Goal: Navigation & Orientation: Find specific page/section

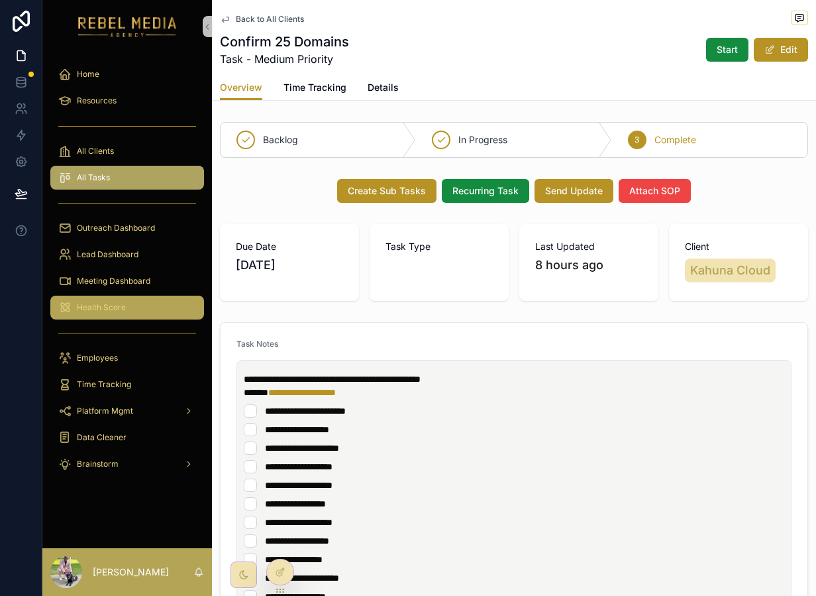
click at [131, 297] on div "Health Score" at bounding box center [127, 307] width 138 height 21
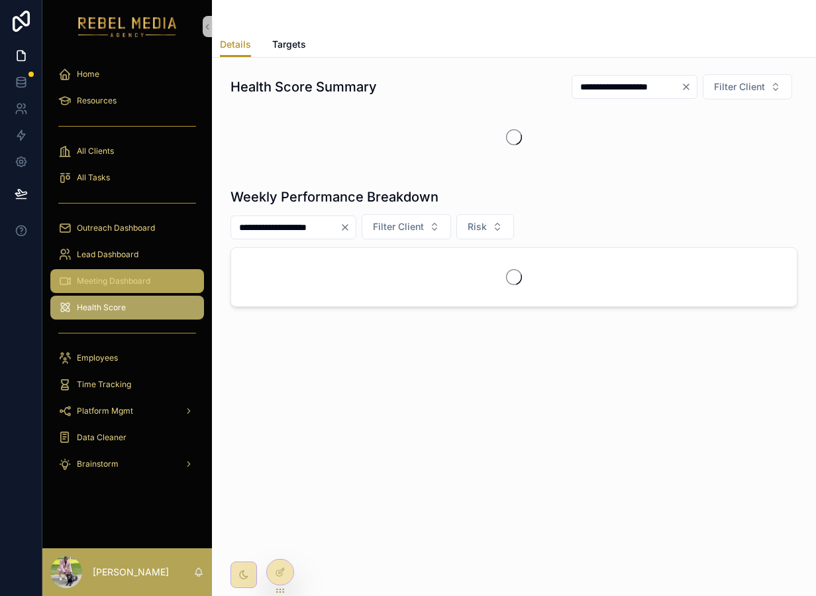
click at [137, 286] on span "Meeting Dashboard" at bounding box center [114, 281] width 74 height 11
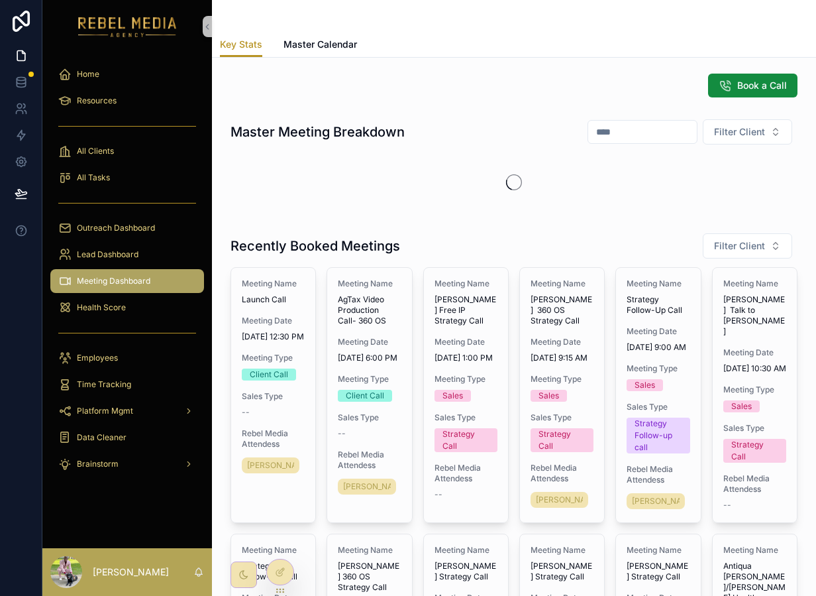
click at [166, 242] on div "Lead Dashboard" at bounding box center [127, 254] width 170 height 27
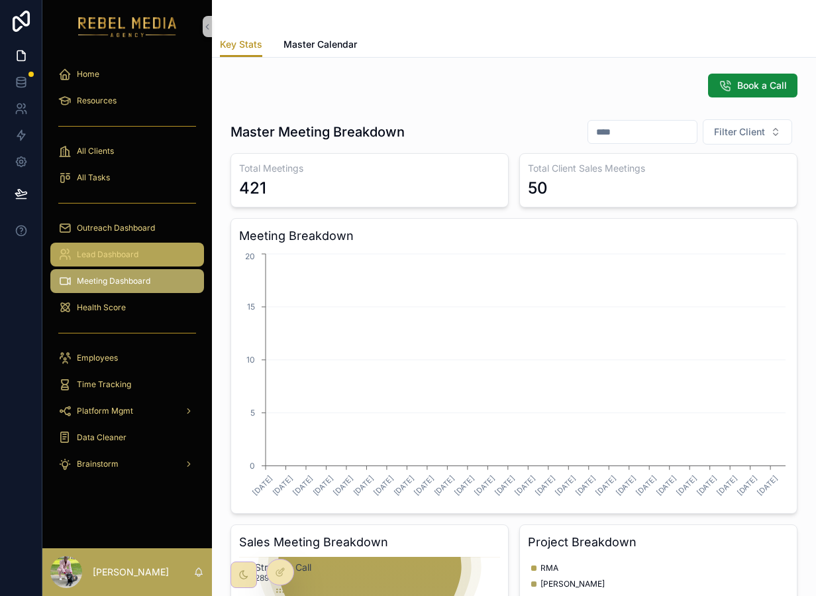
click at [166, 245] on div "Lead Dashboard" at bounding box center [127, 254] width 138 height 21
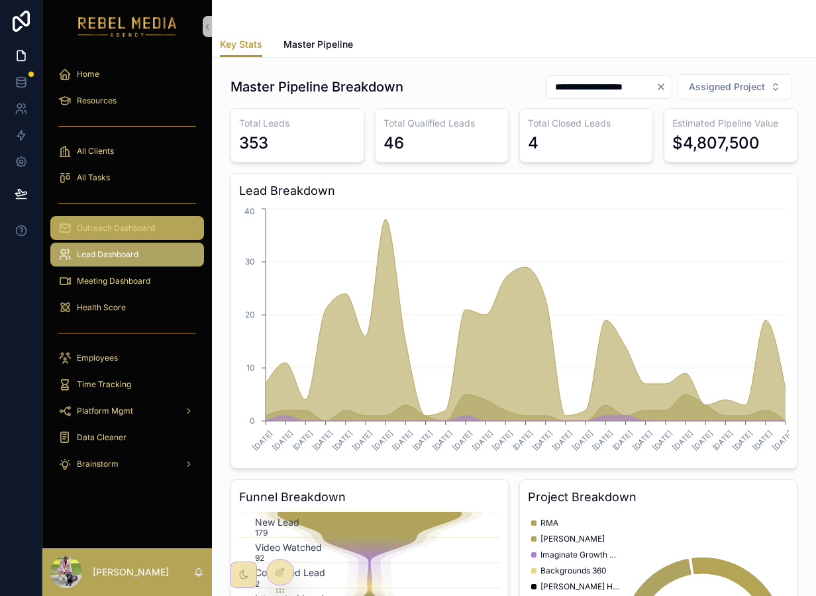
click at [168, 222] on div "Outreach Dashboard" at bounding box center [127, 227] width 138 height 21
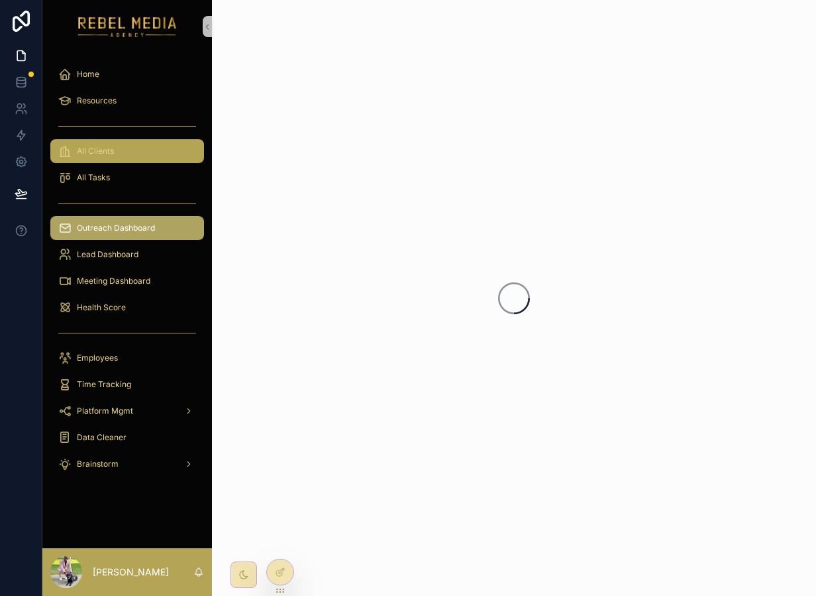
click at [156, 147] on div "All Clients" at bounding box center [127, 151] width 138 height 21
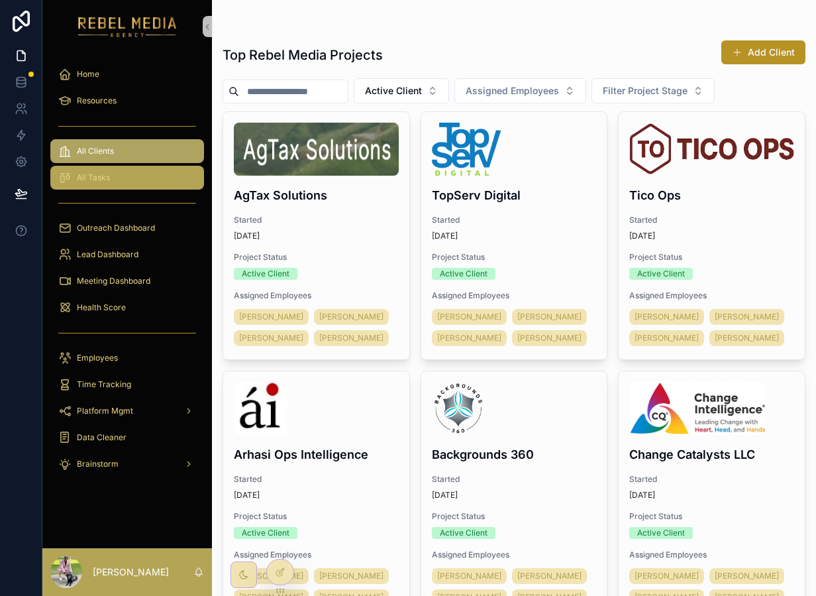
click at [158, 182] on div "All Tasks" at bounding box center [127, 177] width 138 height 21
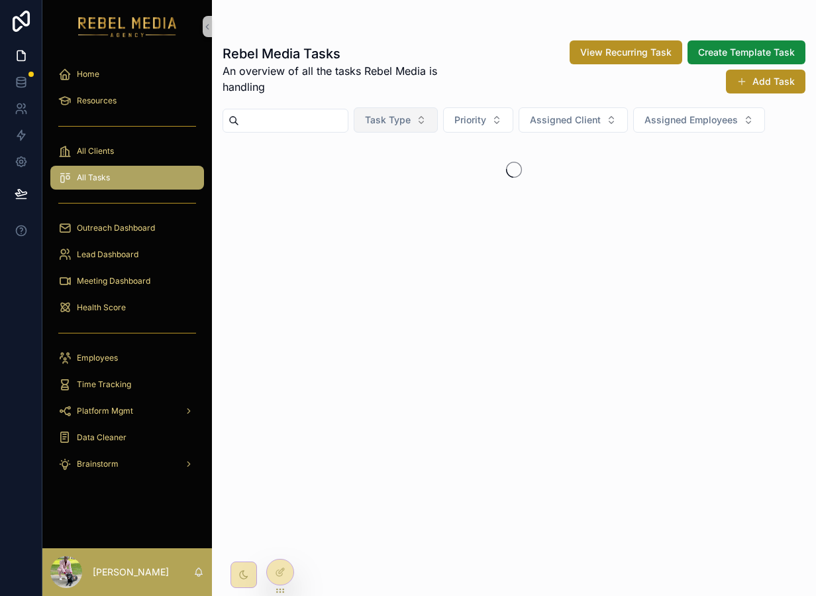
click at [400, 129] on button "Task Type" at bounding box center [396, 119] width 84 height 25
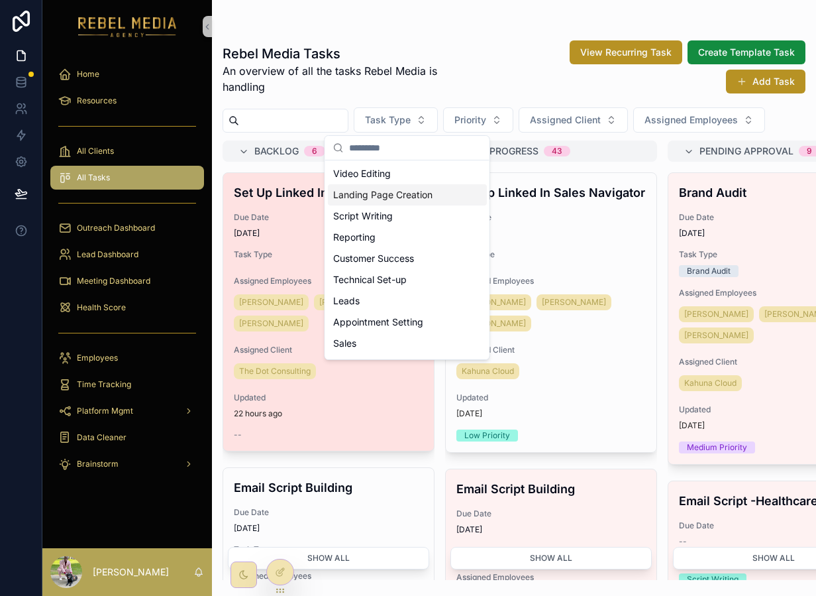
drag, startPoint x: 319, startPoint y: 200, endPoint x: 274, endPoint y: 199, distance: 45.1
click at [274, 199] on h4 "Set Up Linked In Sales Navigator" at bounding box center [329, 193] width 190 height 18
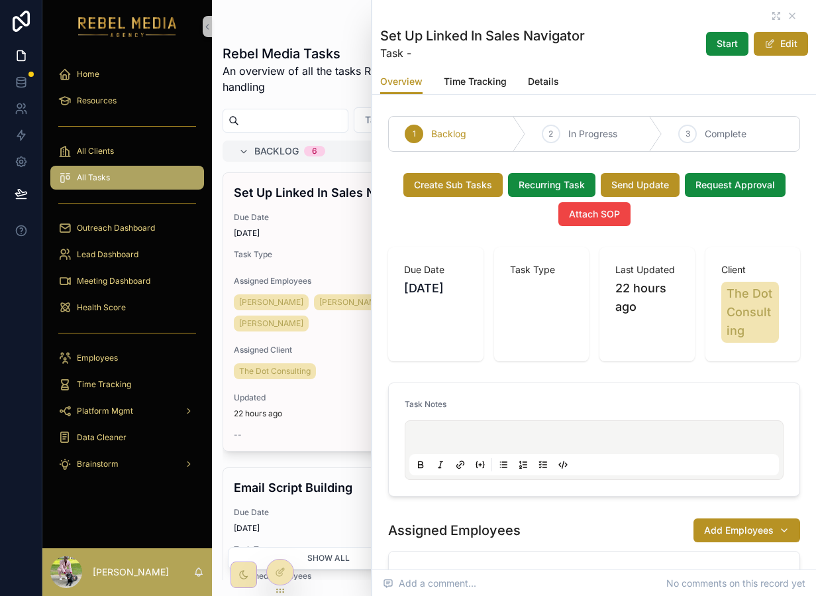
click at [312, 103] on div "Rebel Media Tasks An overview of all the tasks Rebel Media is handling View Rec…" at bounding box center [514, 306] width 604 height 548
click at [347, 102] on div "Rebel Media Tasks An overview of all the tasks Rebel Media is handling View Rec…" at bounding box center [514, 306] width 604 height 548
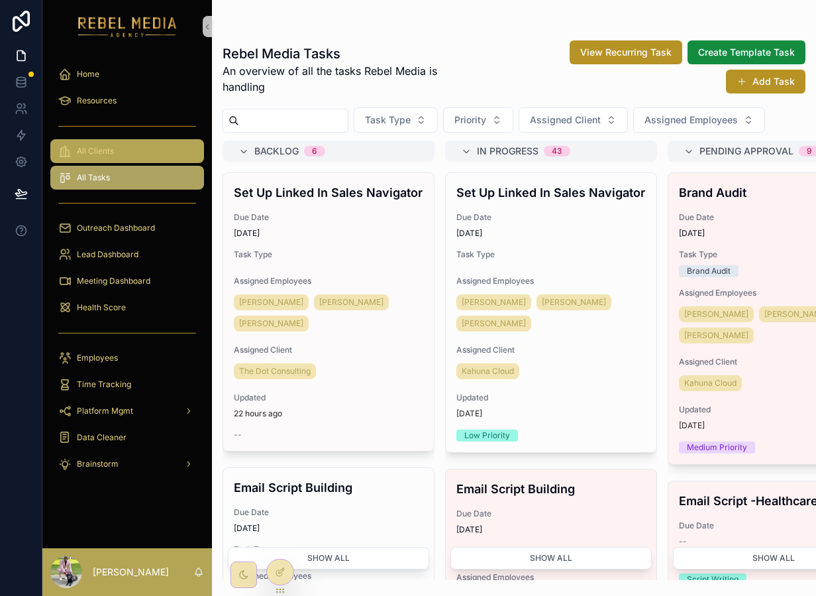
click at [129, 139] on link "All Clients" at bounding box center [127, 151] width 154 height 24
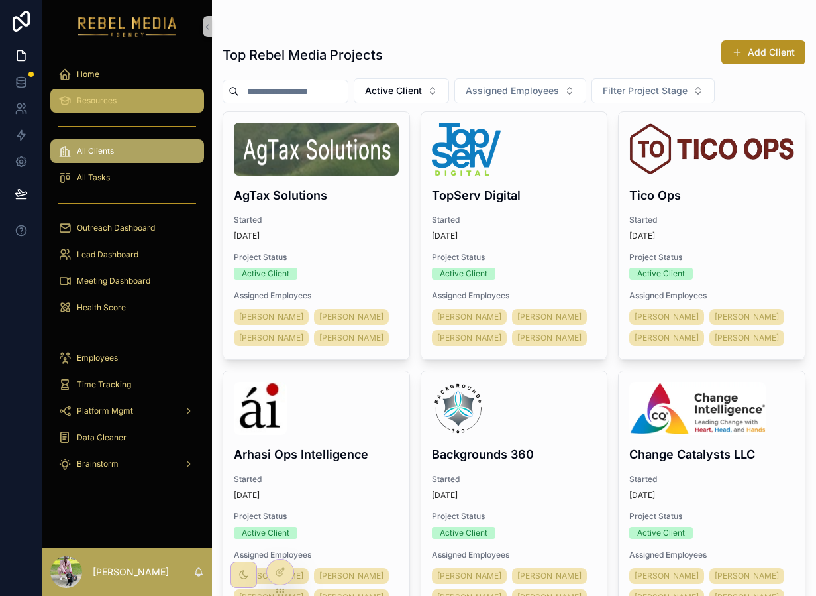
click at [130, 103] on div "Resources" at bounding box center [127, 100] width 138 height 21
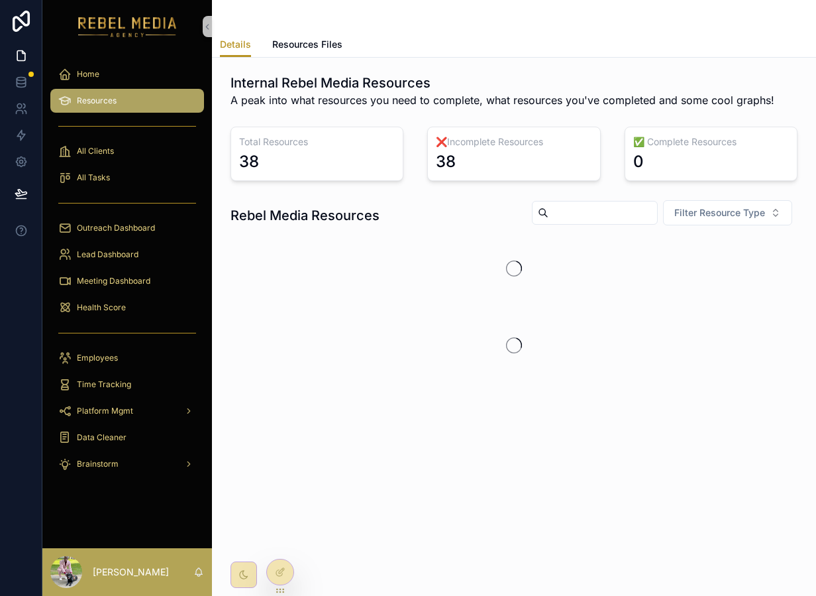
click at [146, 43] on div "scrollable content" at bounding box center [127, 26] width 170 height 53
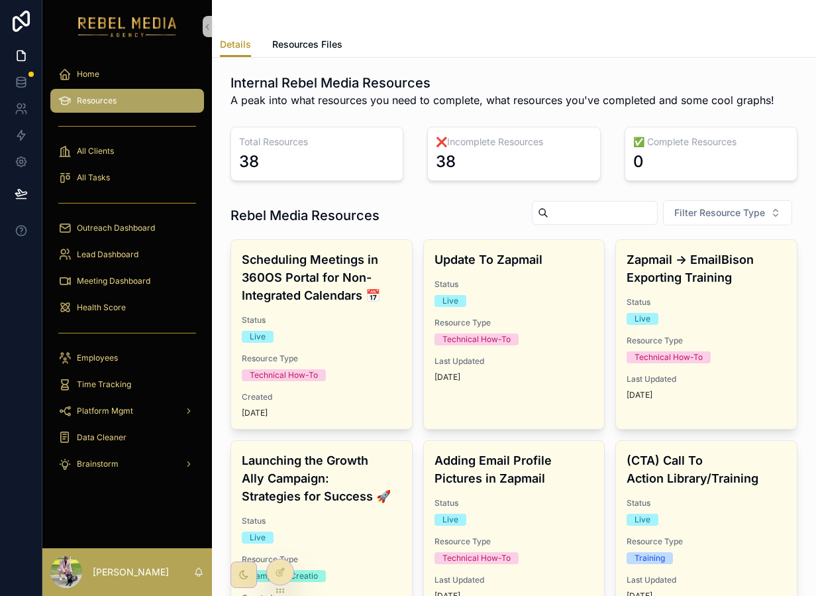
click at [149, 59] on div "Home Resources All Clients All Tasks Outreach Dashboard Lead Dashboard Meeting …" at bounding box center [127, 273] width 170 height 440
click at [146, 77] on div "Home" at bounding box center [127, 74] width 138 height 21
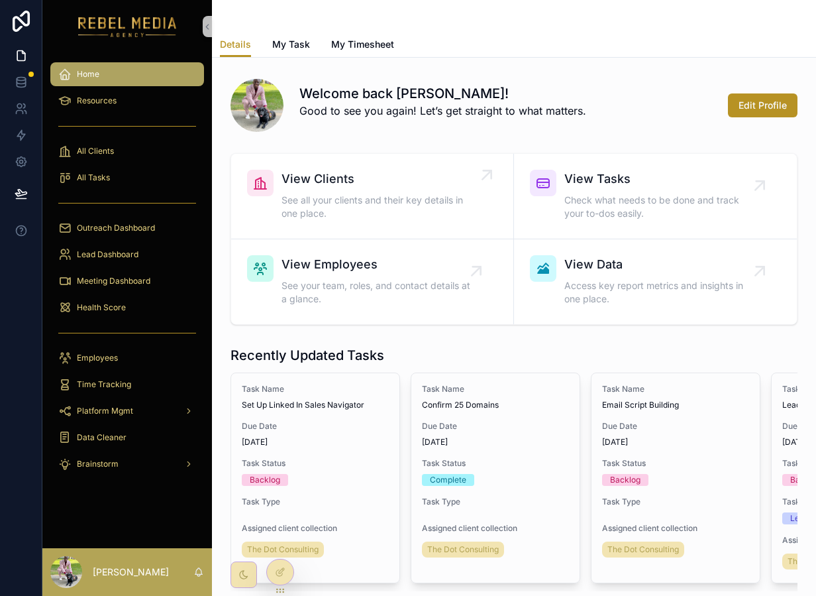
click at [314, 183] on span "View Clients" at bounding box center [379, 179] width 195 height 19
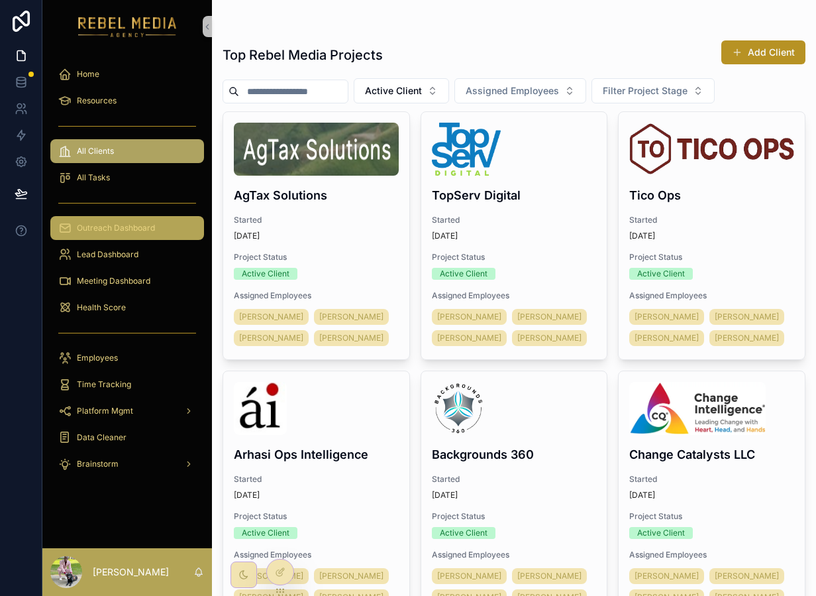
click at [139, 226] on span "Outreach Dashboard" at bounding box center [116, 228] width 78 height 11
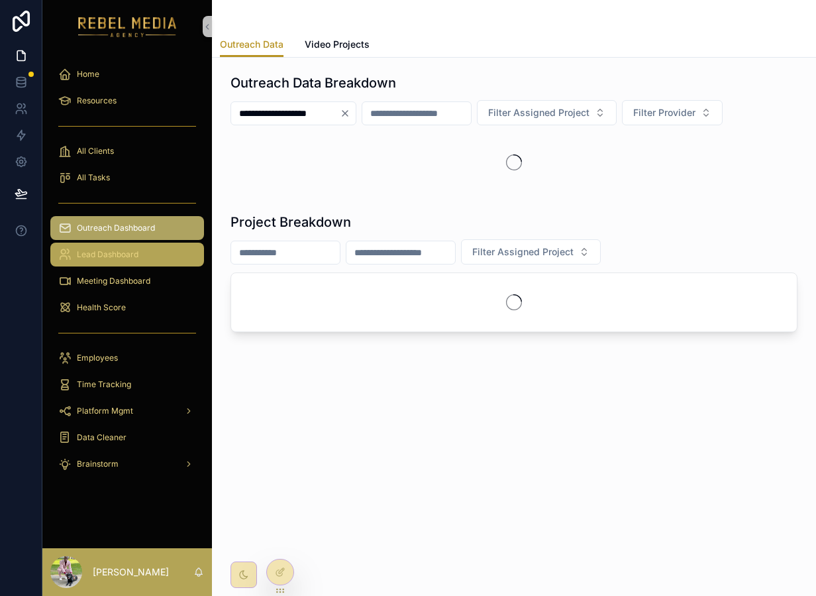
click at [99, 249] on span "Lead Dashboard" at bounding box center [108, 254] width 62 height 11
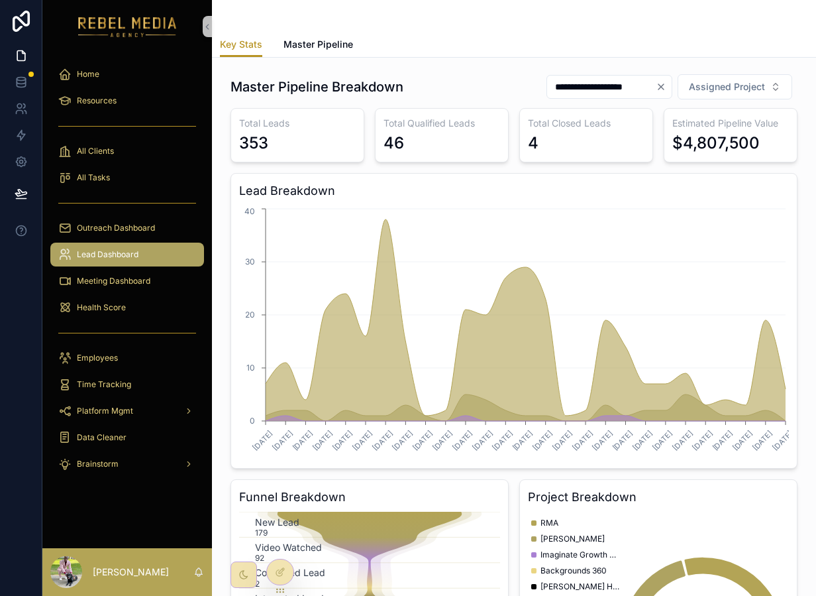
click at [99, 268] on div "Meeting Dashboard" at bounding box center [127, 281] width 170 height 27
click at [101, 274] on div "Meeting Dashboard" at bounding box center [127, 280] width 138 height 21
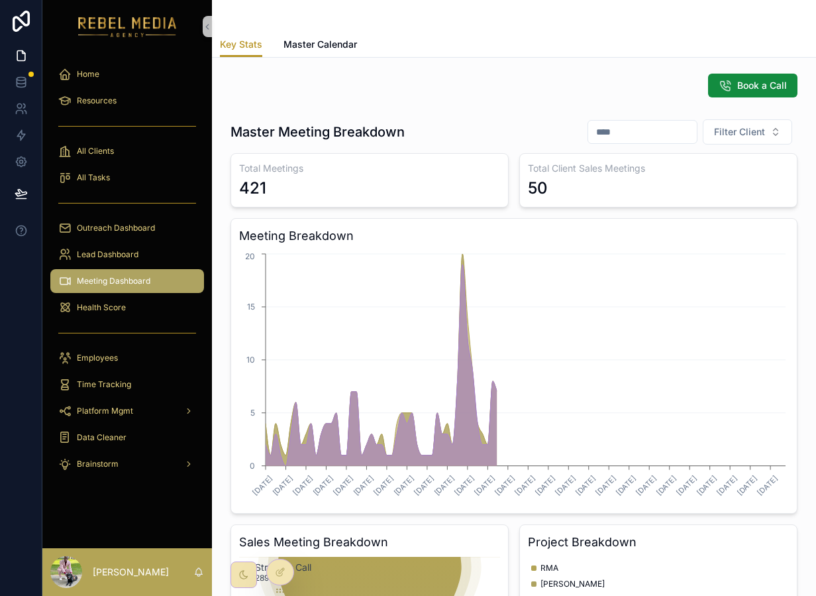
click at [91, 292] on link "Meeting Dashboard" at bounding box center [127, 281] width 154 height 24
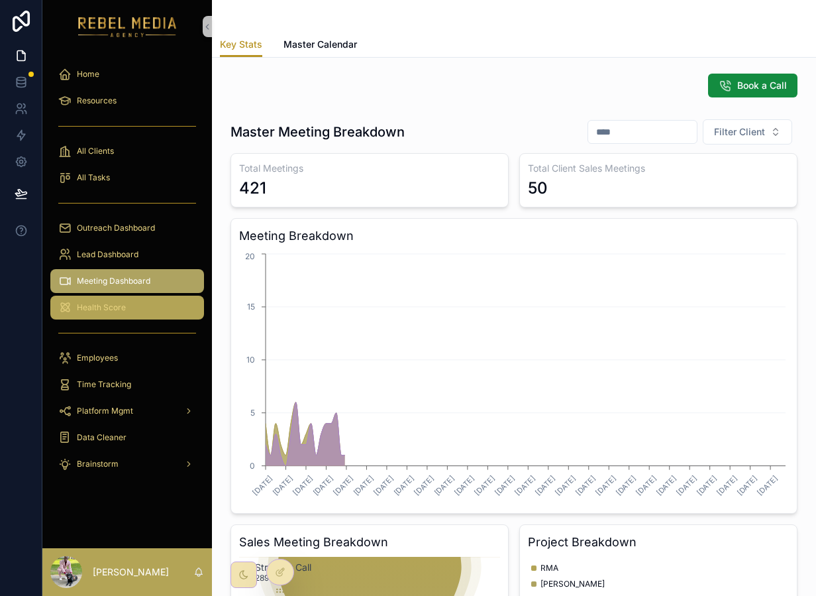
click at [91, 298] on div "Health Score" at bounding box center [127, 307] width 138 height 21
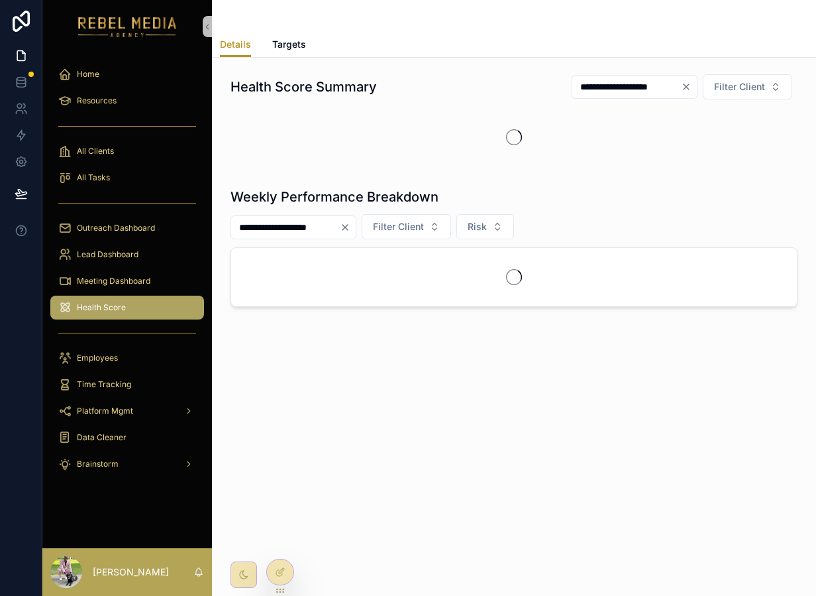
click at [91, 298] on div "Health Score" at bounding box center [127, 307] width 138 height 21
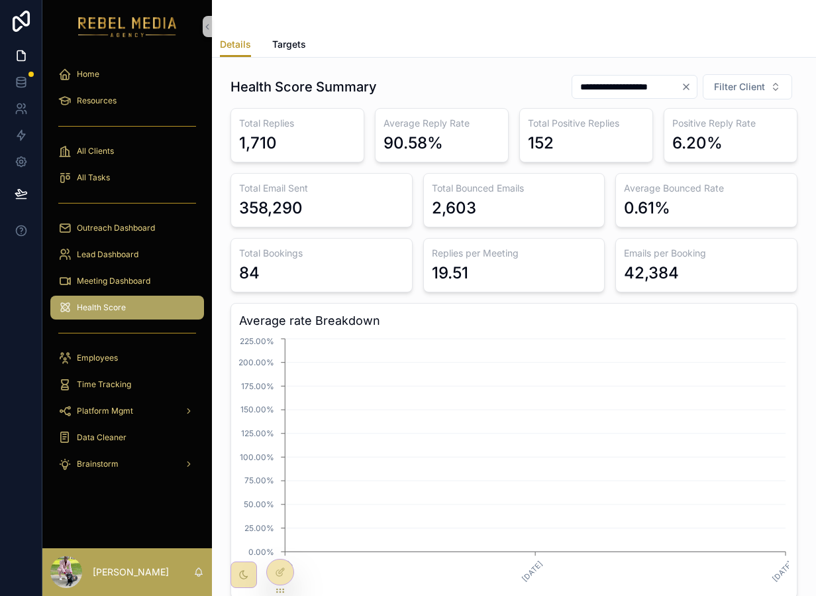
click at [91, 298] on div "Health Score" at bounding box center [127, 307] width 138 height 21
